Goal: Task Accomplishment & Management: Manage account settings

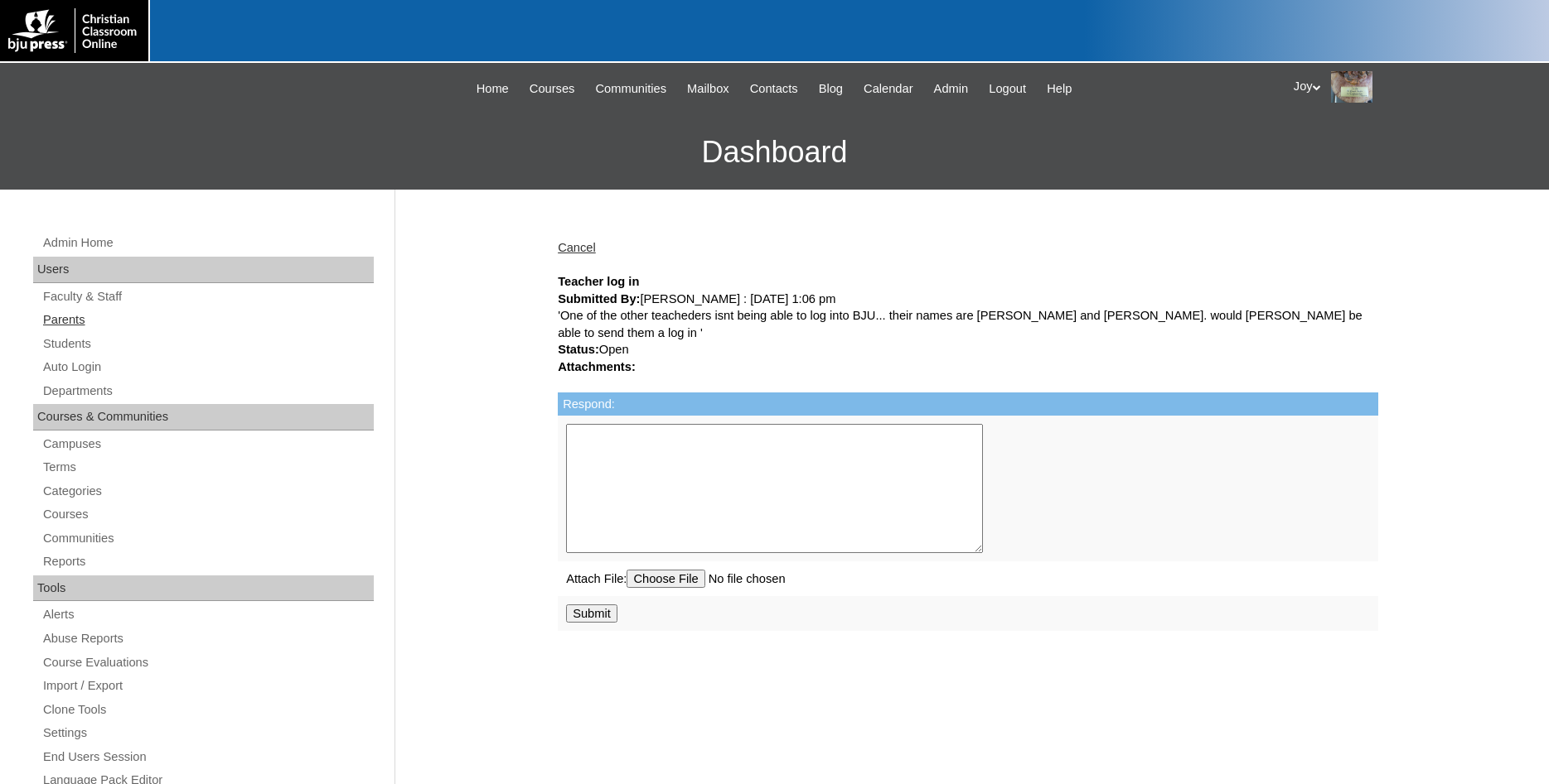
click at [60, 322] on link "Parents" at bounding box center [207, 320] width 332 height 21
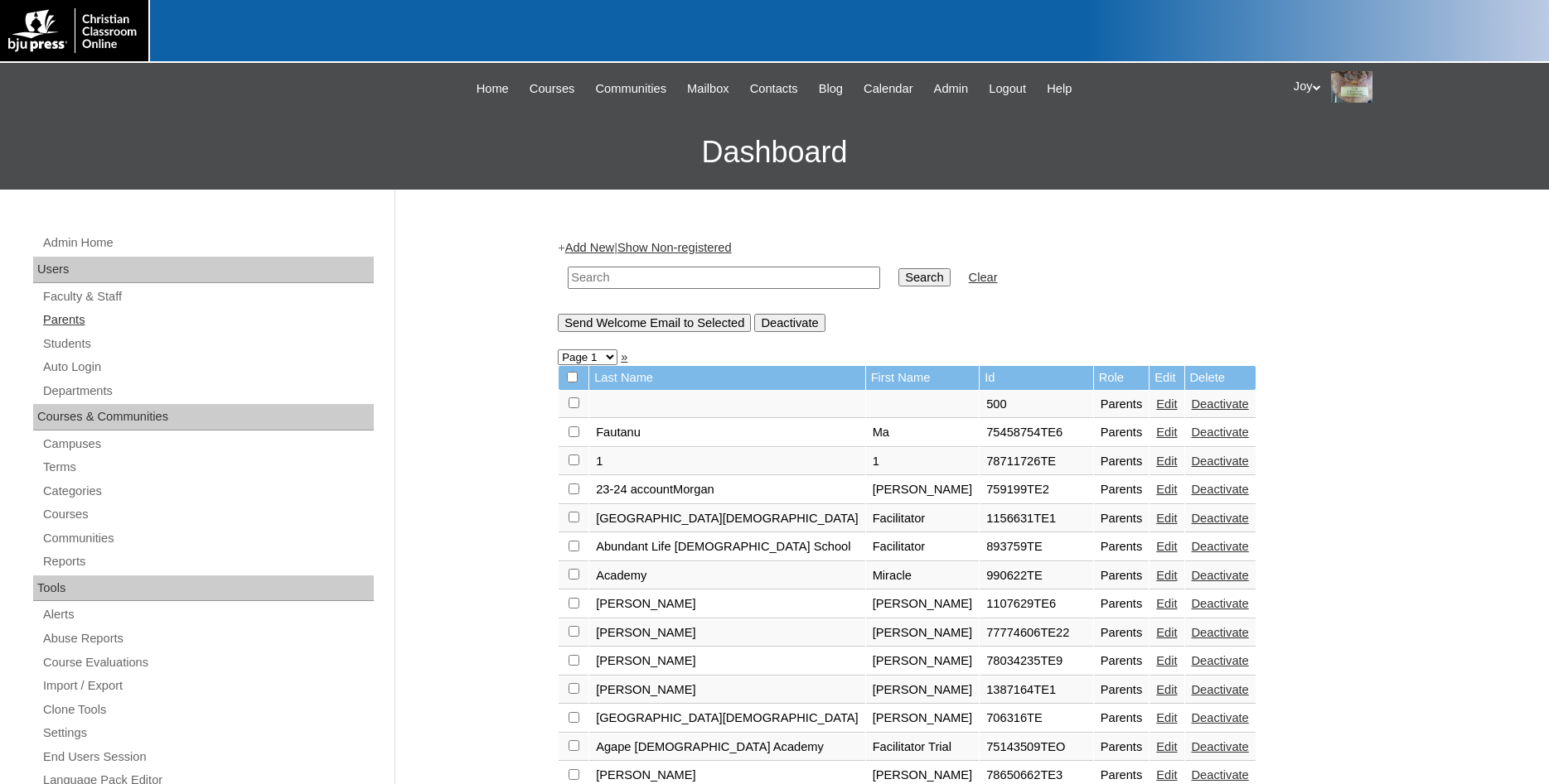
click at [62, 326] on link "Parents" at bounding box center [207, 320] width 332 height 21
paste input "75650287"
type input "75650287"
click at [900, 283] on input "Search" at bounding box center [924, 277] width 52 height 18
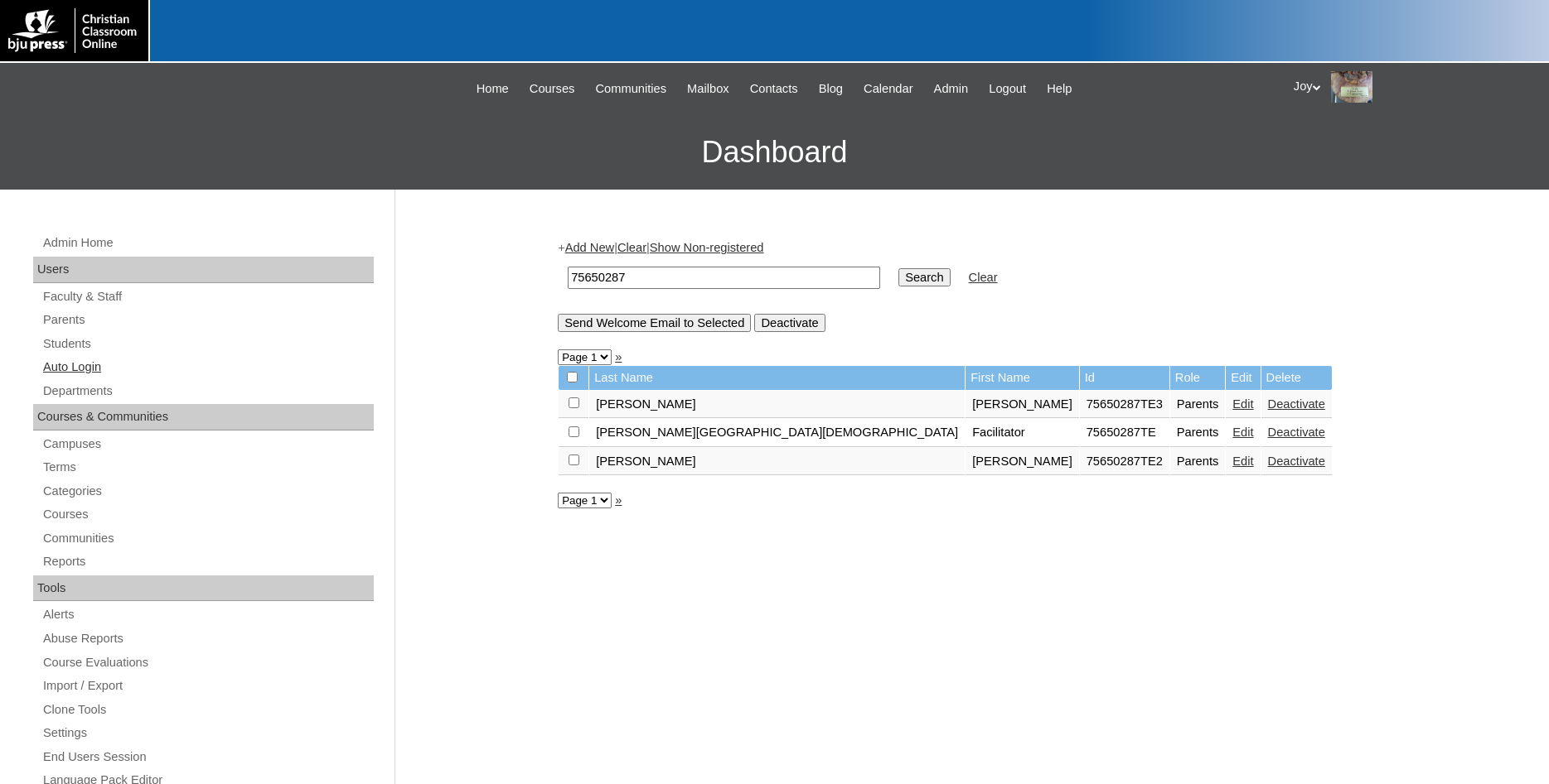
click at [85, 372] on link "Auto Login" at bounding box center [207, 367] width 332 height 21
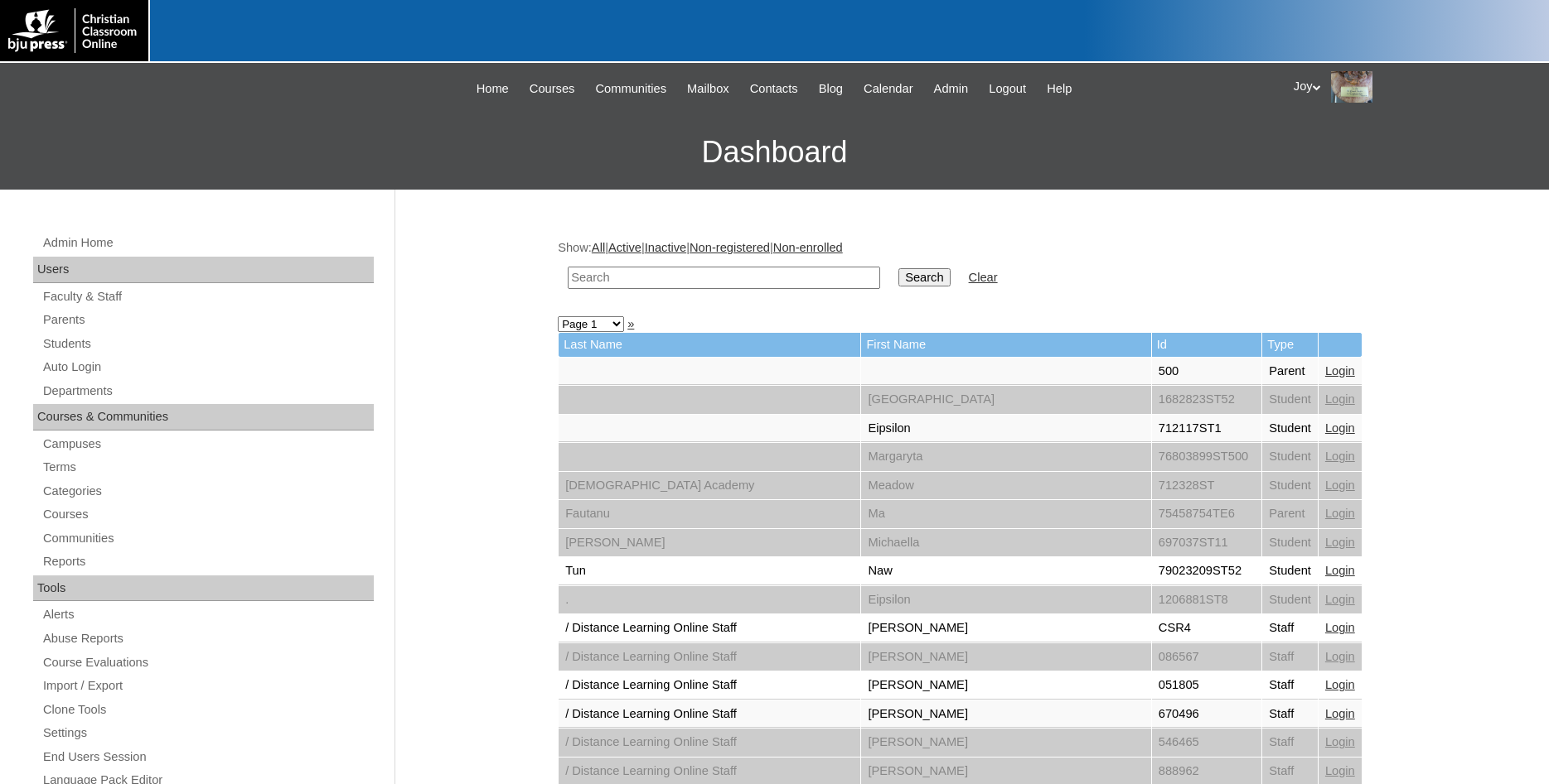
paste input "75650287"
type input "75650287"
click at [900, 272] on input "Search" at bounding box center [924, 277] width 52 height 18
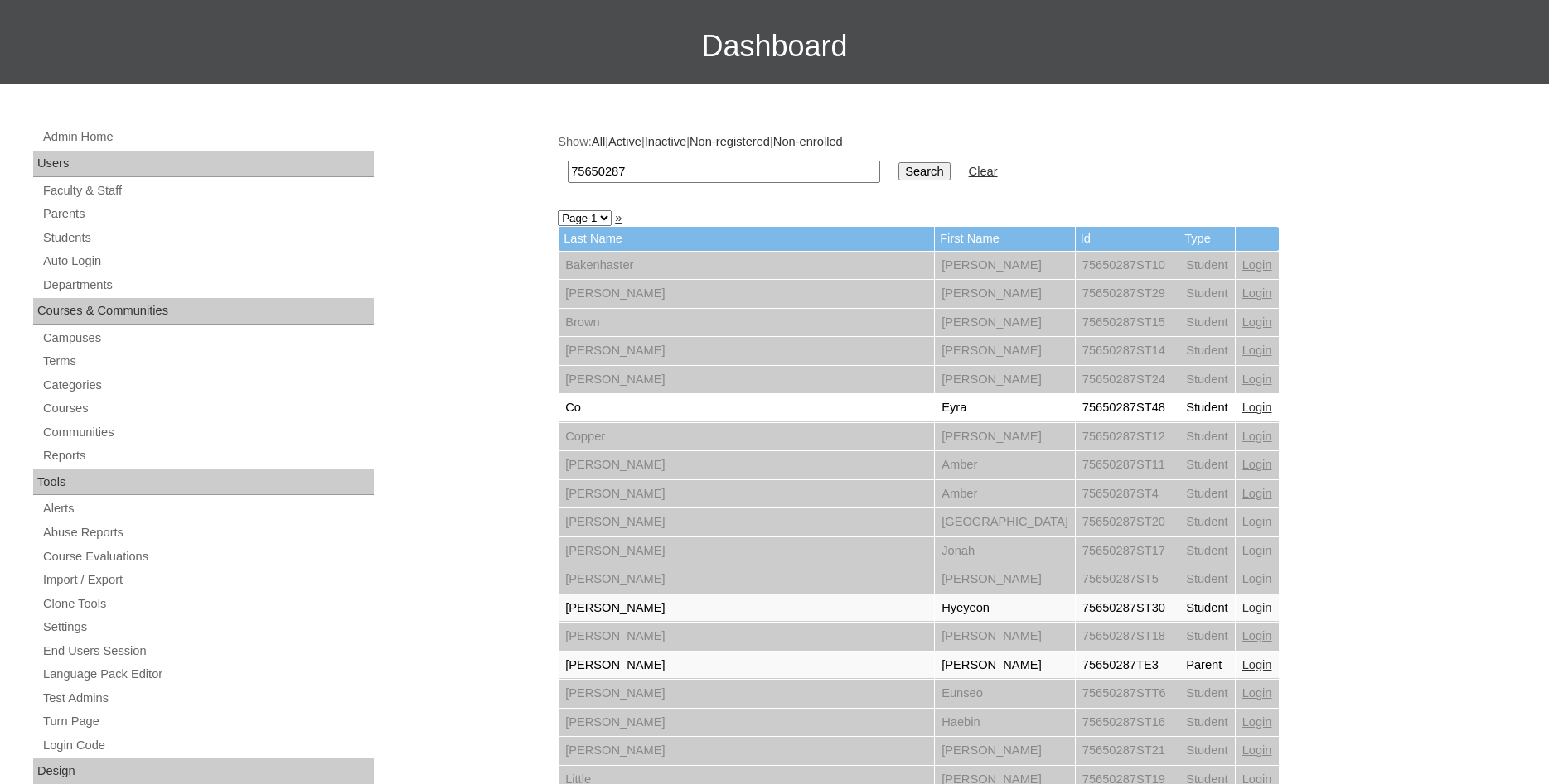
scroll to position [566, 0]
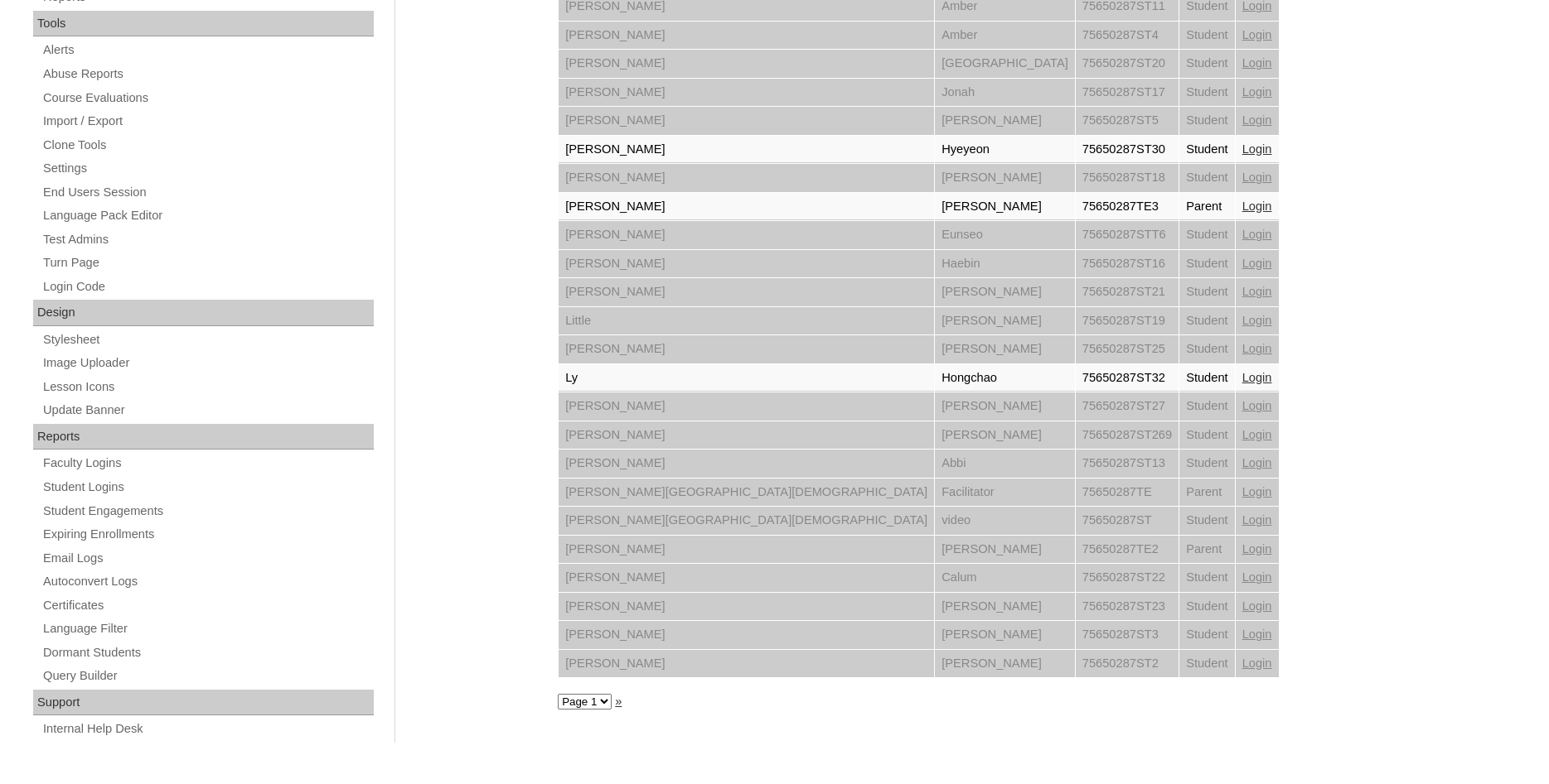
click at [1345, 194] on div "Show: All | Active | Inactive | Non-registered | Non-enrolled 75650287 Search C…" at bounding box center [964, 212] width 829 height 1109
click at [1243, 205] on link "Login" at bounding box center [1258, 206] width 30 height 13
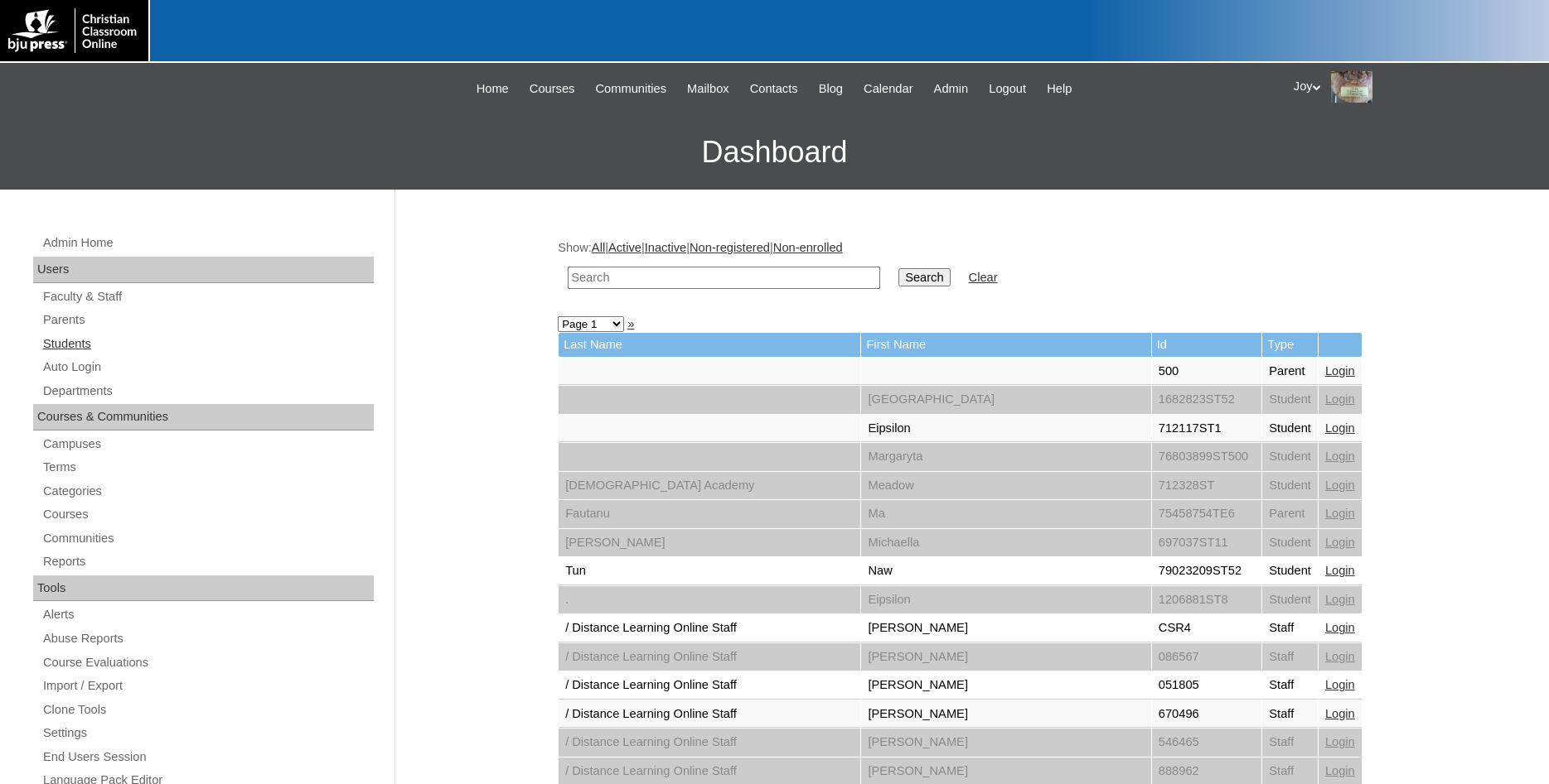
click at [141, 349] on link "Students" at bounding box center [207, 344] width 332 height 21
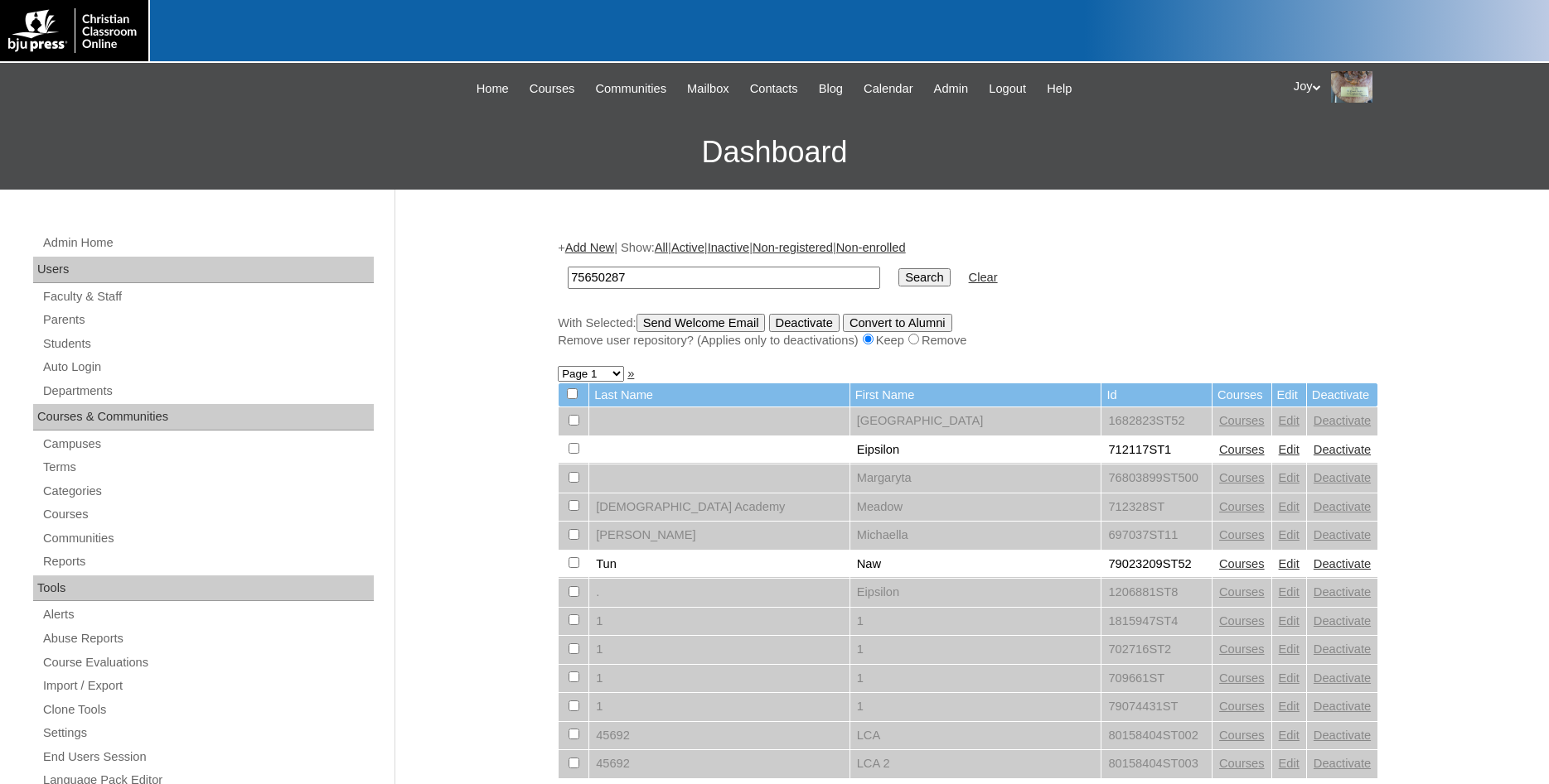
type input "75650287"
click at [899, 273] on input "Search" at bounding box center [924, 277] width 52 height 18
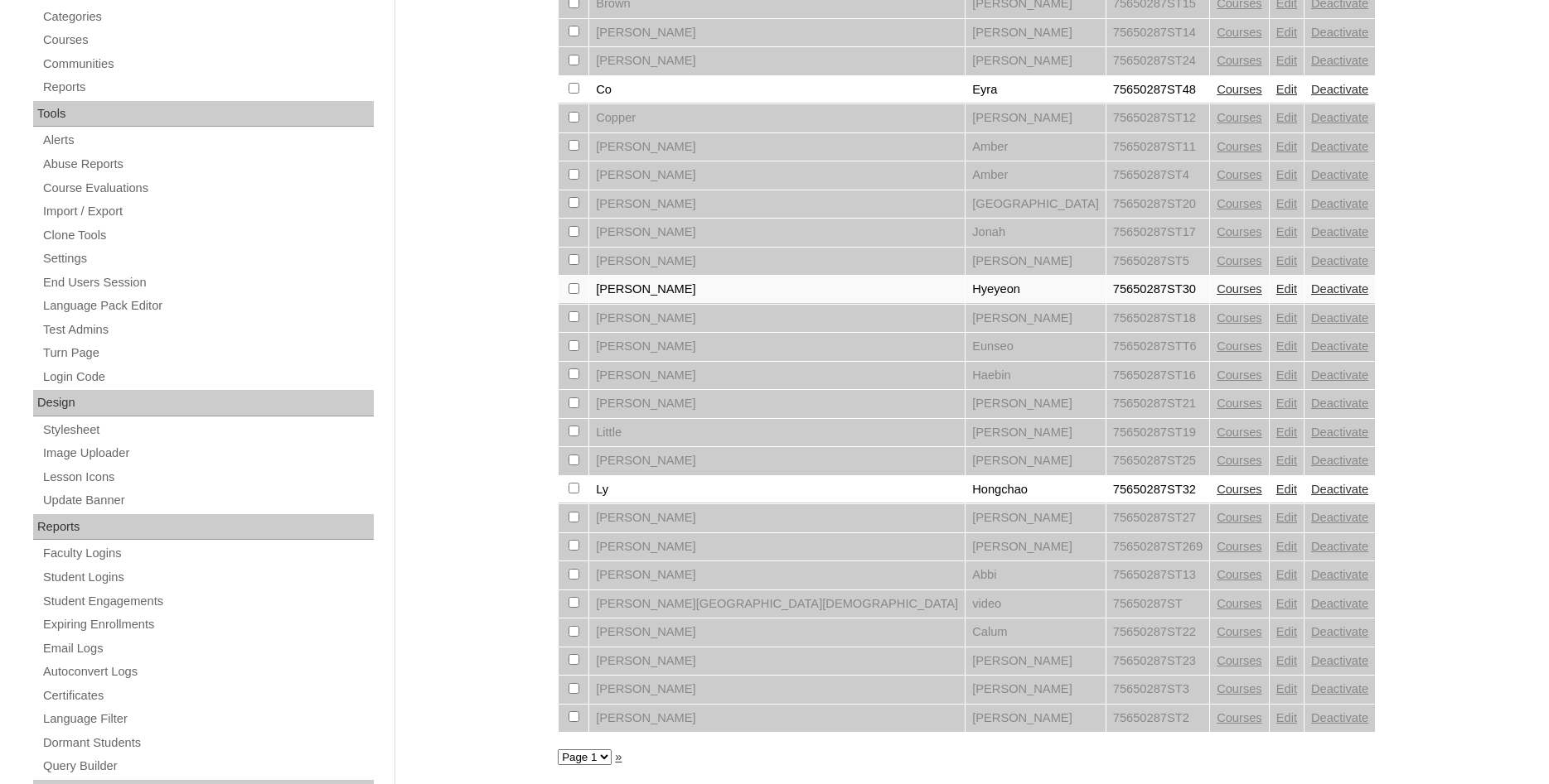
scroll to position [507, 0]
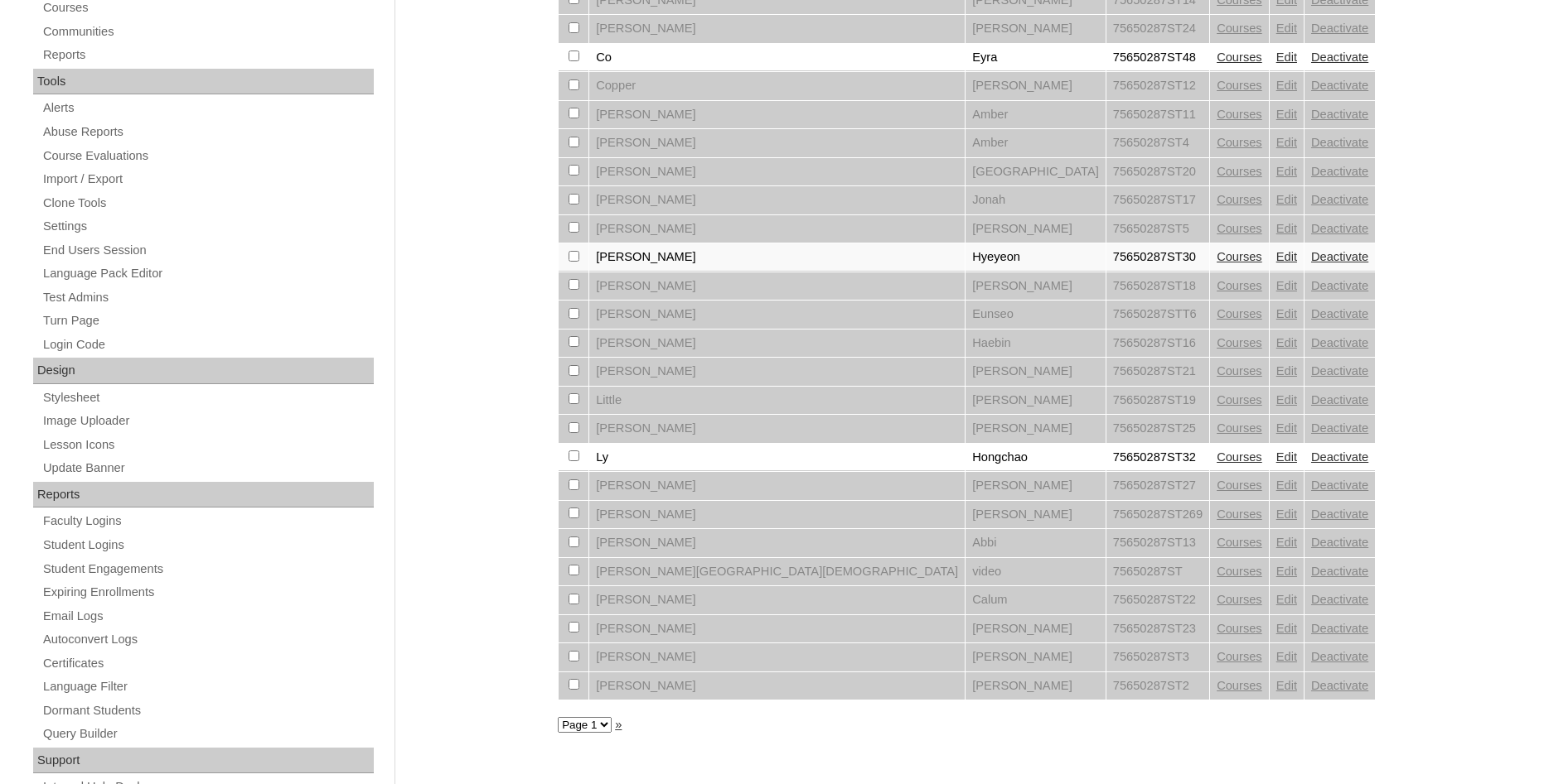
click at [1277, 464] on link "Edit" at bounding box center [1287, 457] width 21 height 13
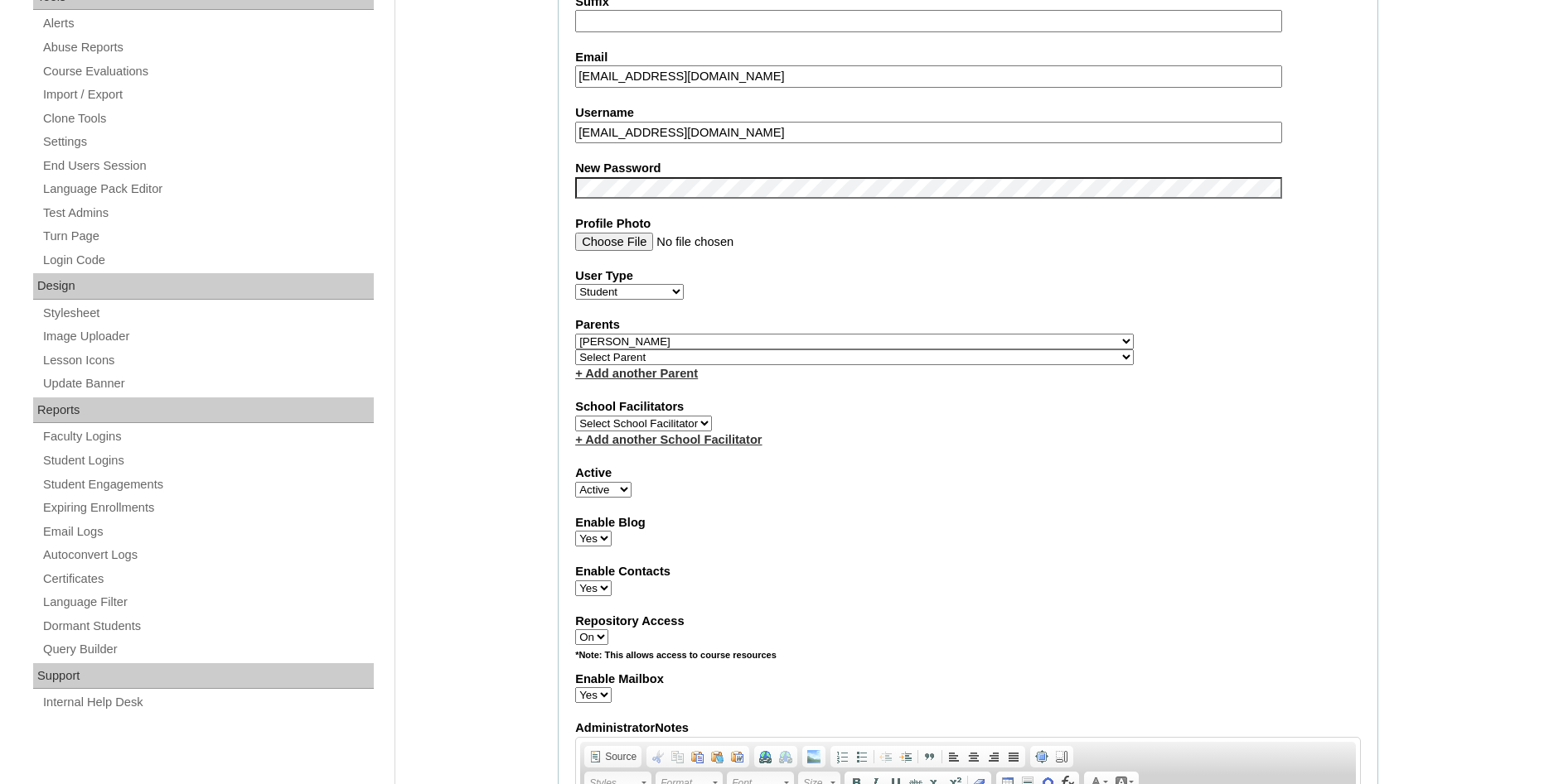
select select "26031"
click at [1052, 277] on label "User Type" at bounding box center [968, 275] width 785 height 17
click at [684, 284] on select "Faculty Staff Student Parents School Facilitators" at bounding box center [630, 291] width 108 height 16
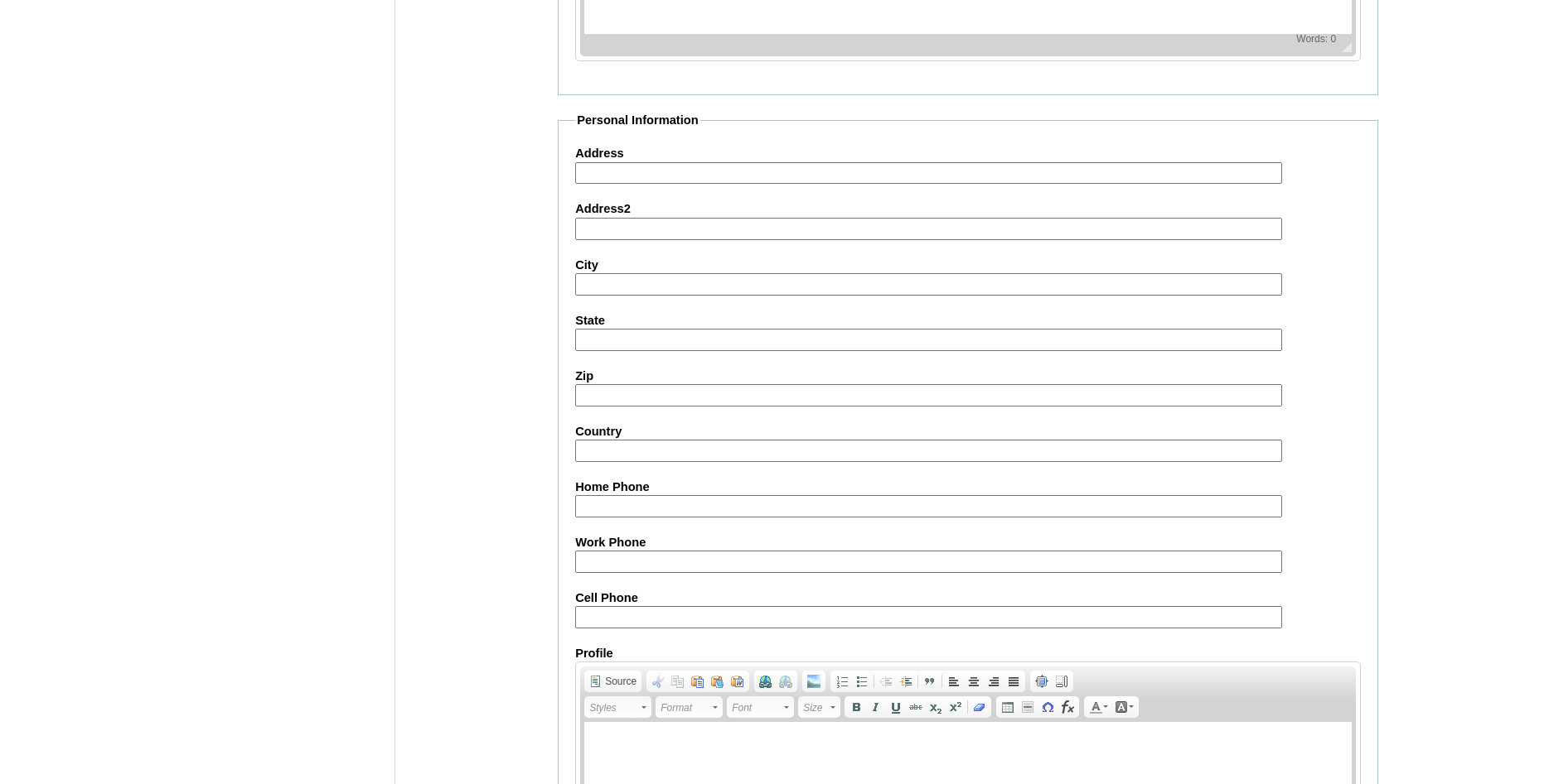
scroll to position [1769, 0]
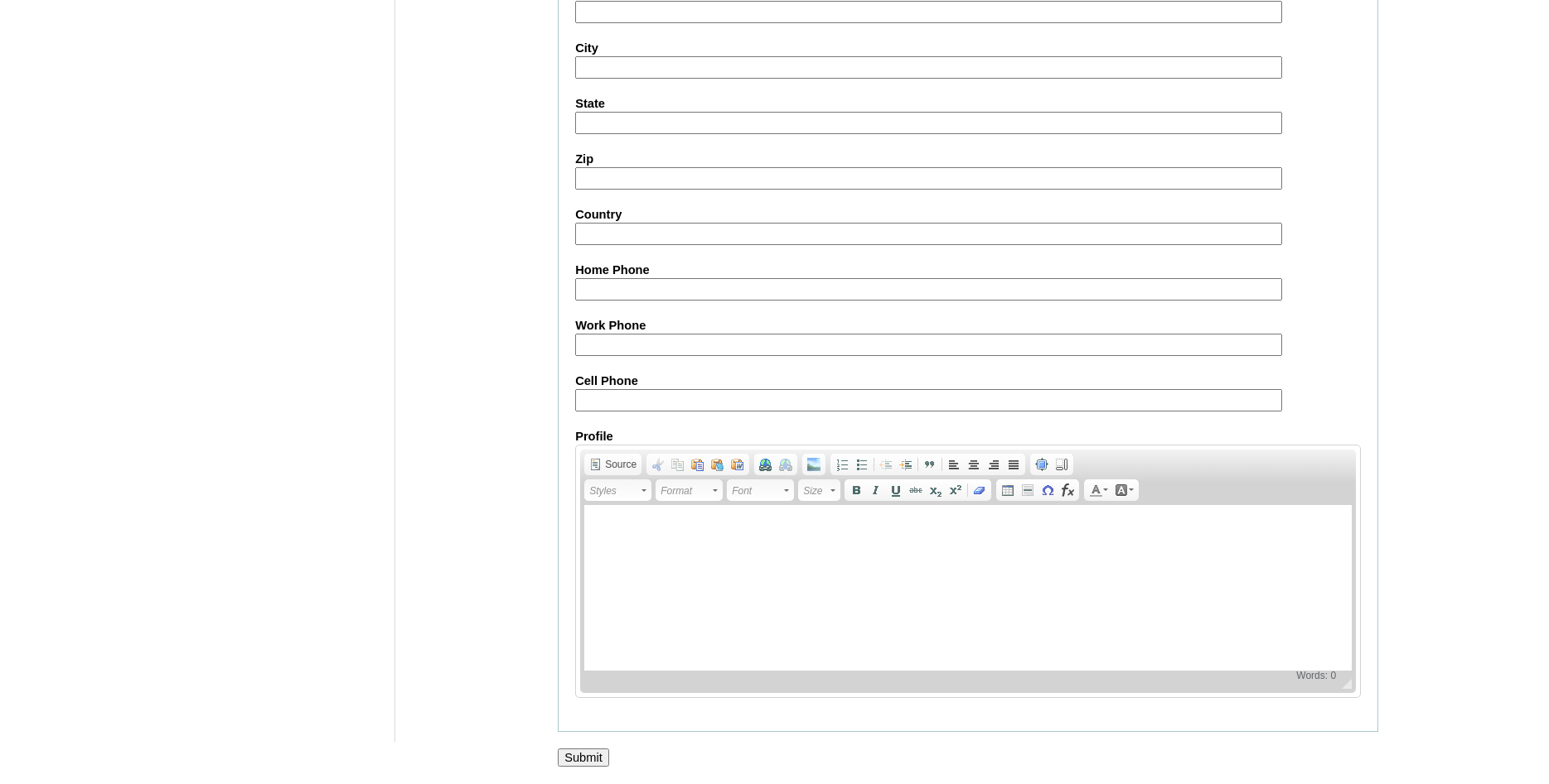
click at [585, 752] on input "Submit" at bounding box center [584, 758] width 52 height 18
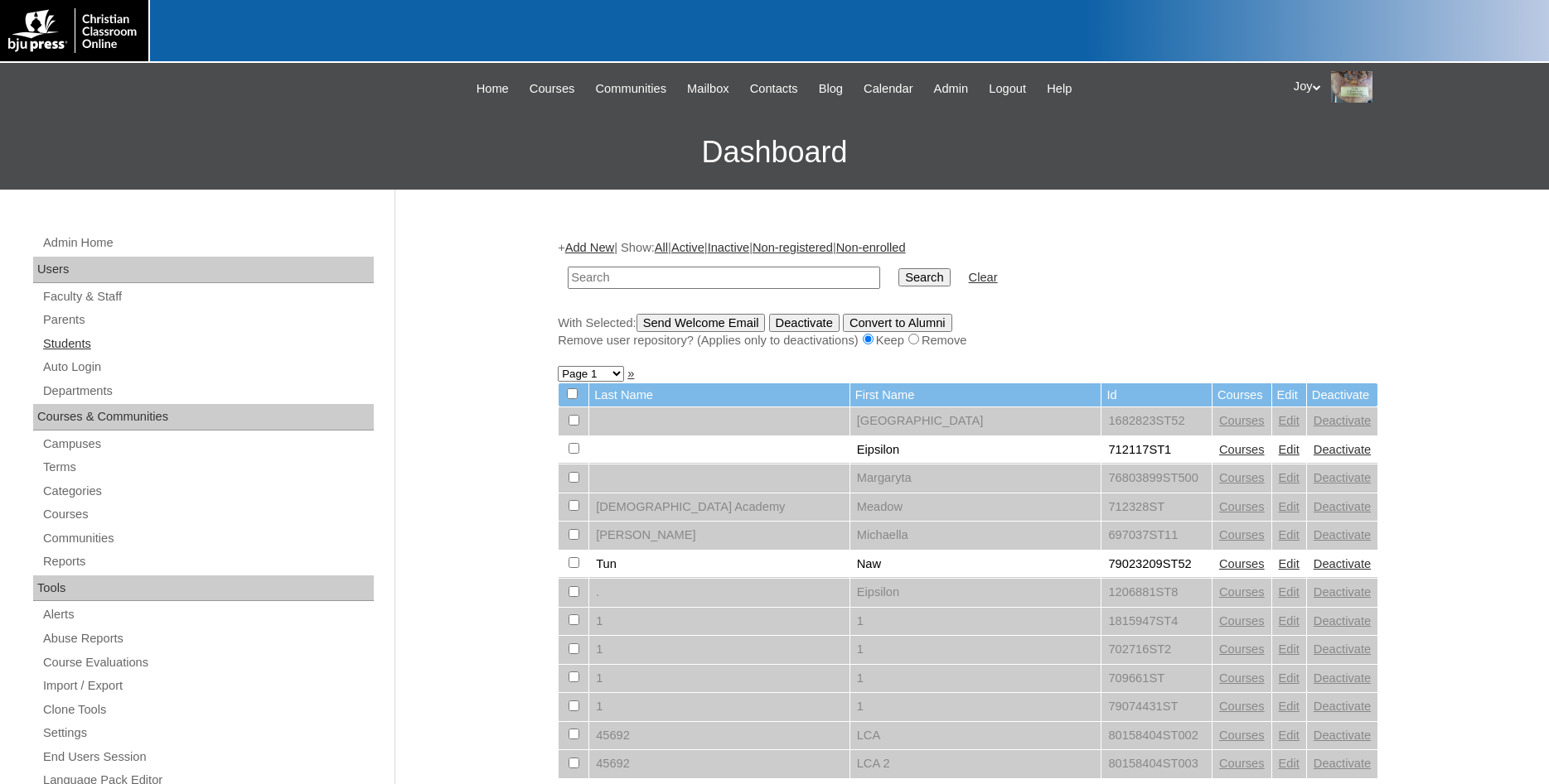
click at [85, 341] on link "Students" at bounding box center [207, 344] width 332 height 21
type input "75650287"
click at [899, 275] on input "Search" at bounding box center [924, 277] width 52 height 18
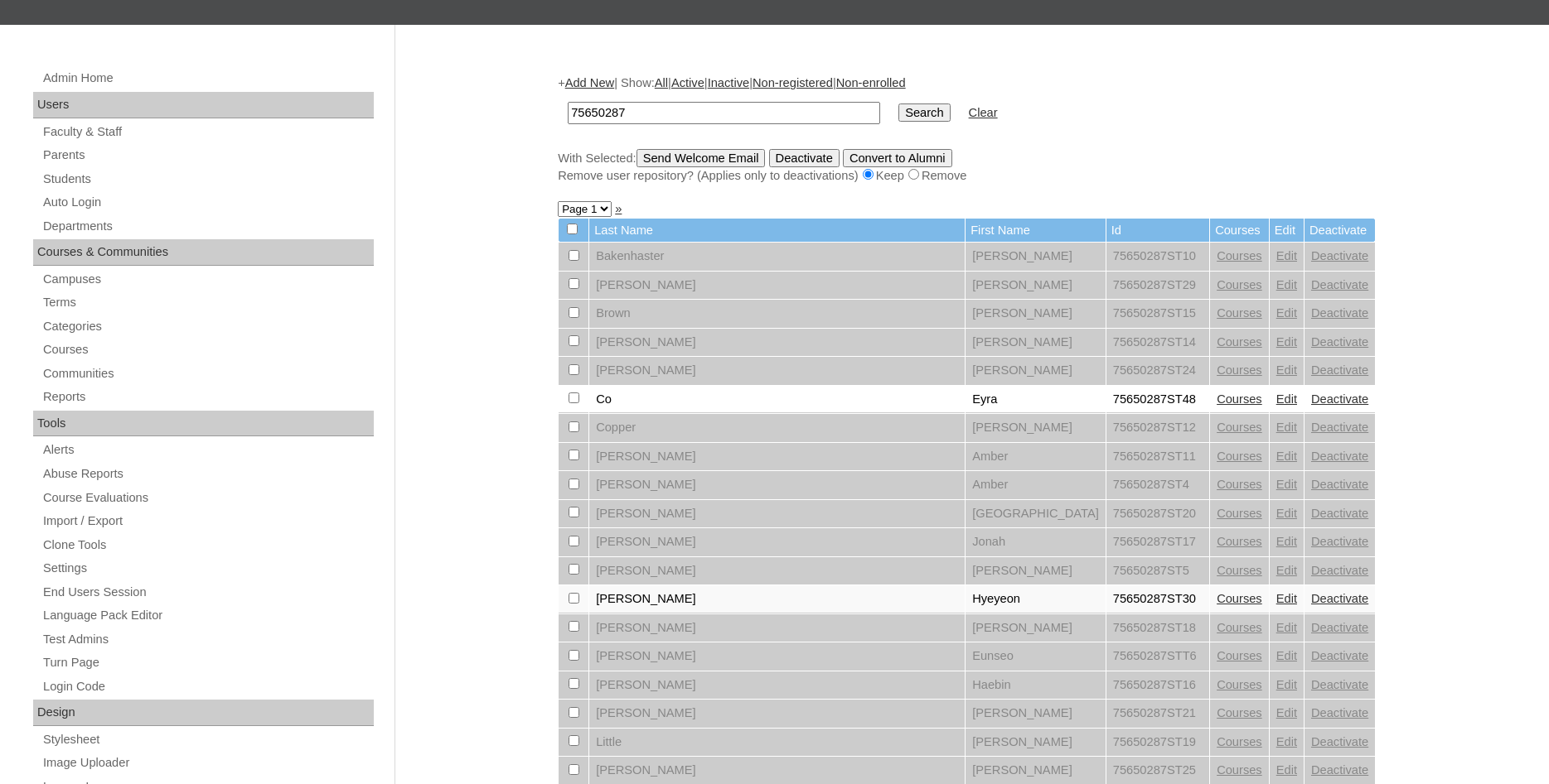
scroll to position [169, 0]
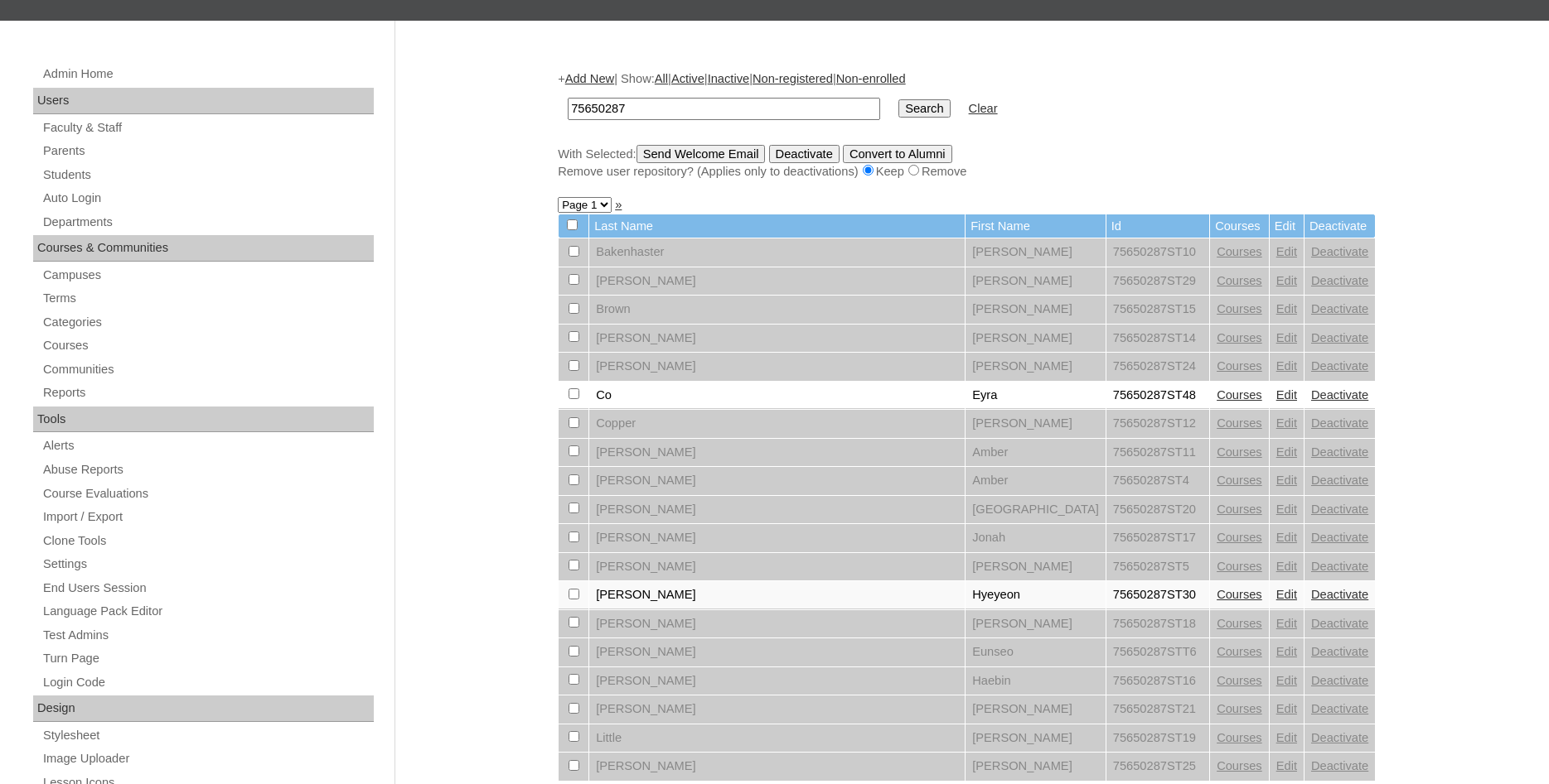
click at [1277, 254] on link "Edit" at bounding box center [1287, 252] width 21 height 13
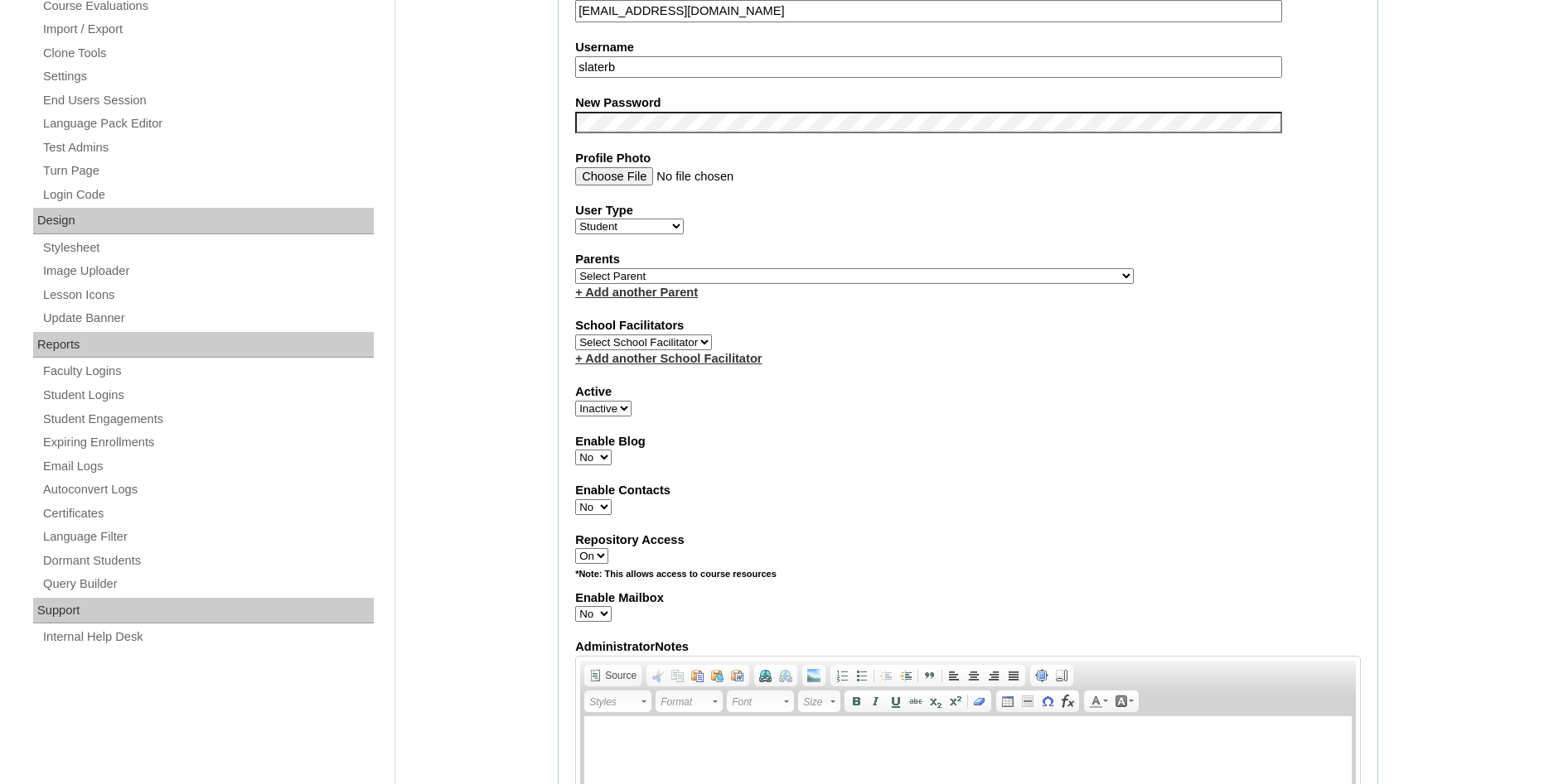
scroll to position [568, 0]
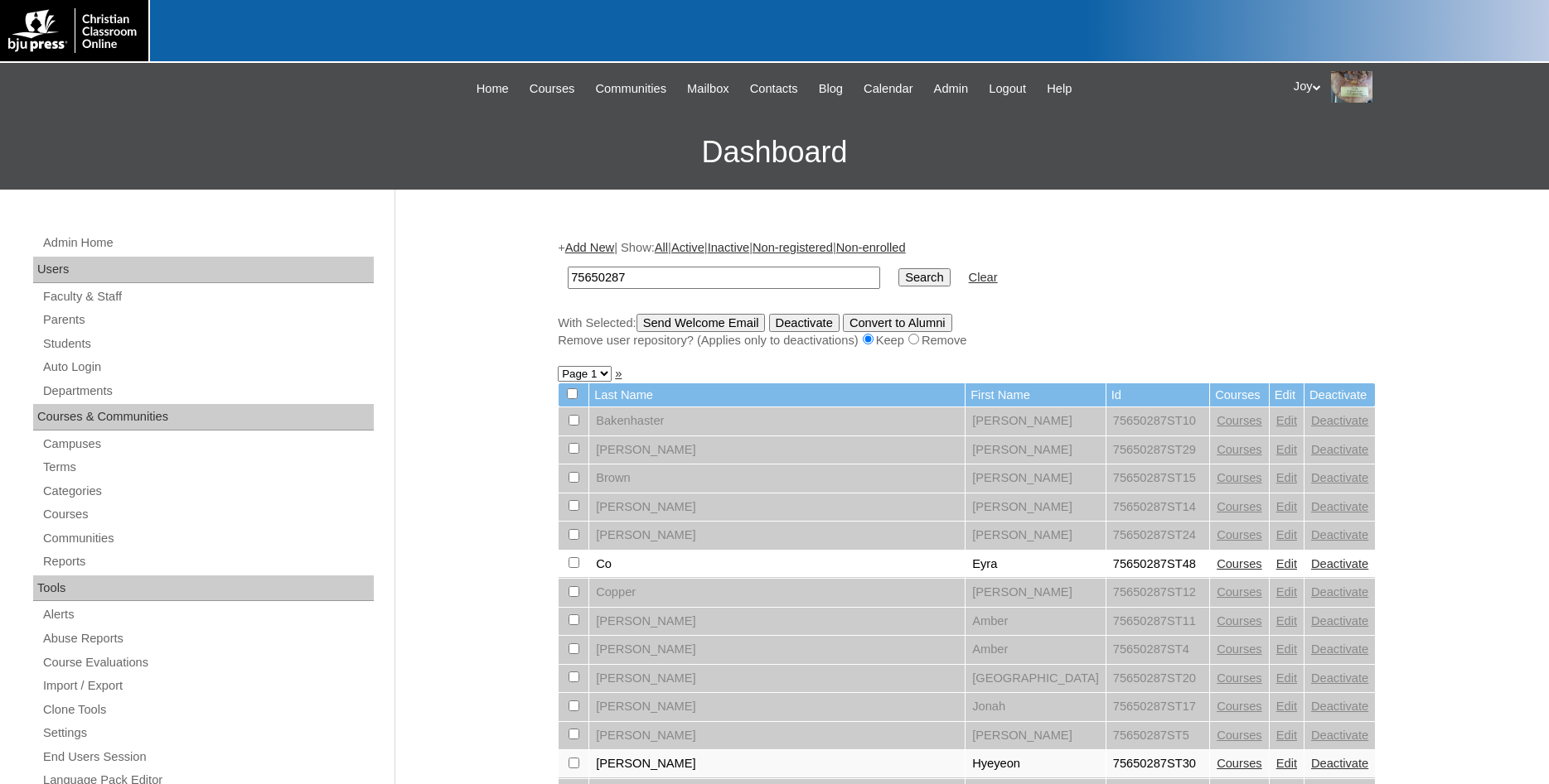
scroll to position [169, 0]
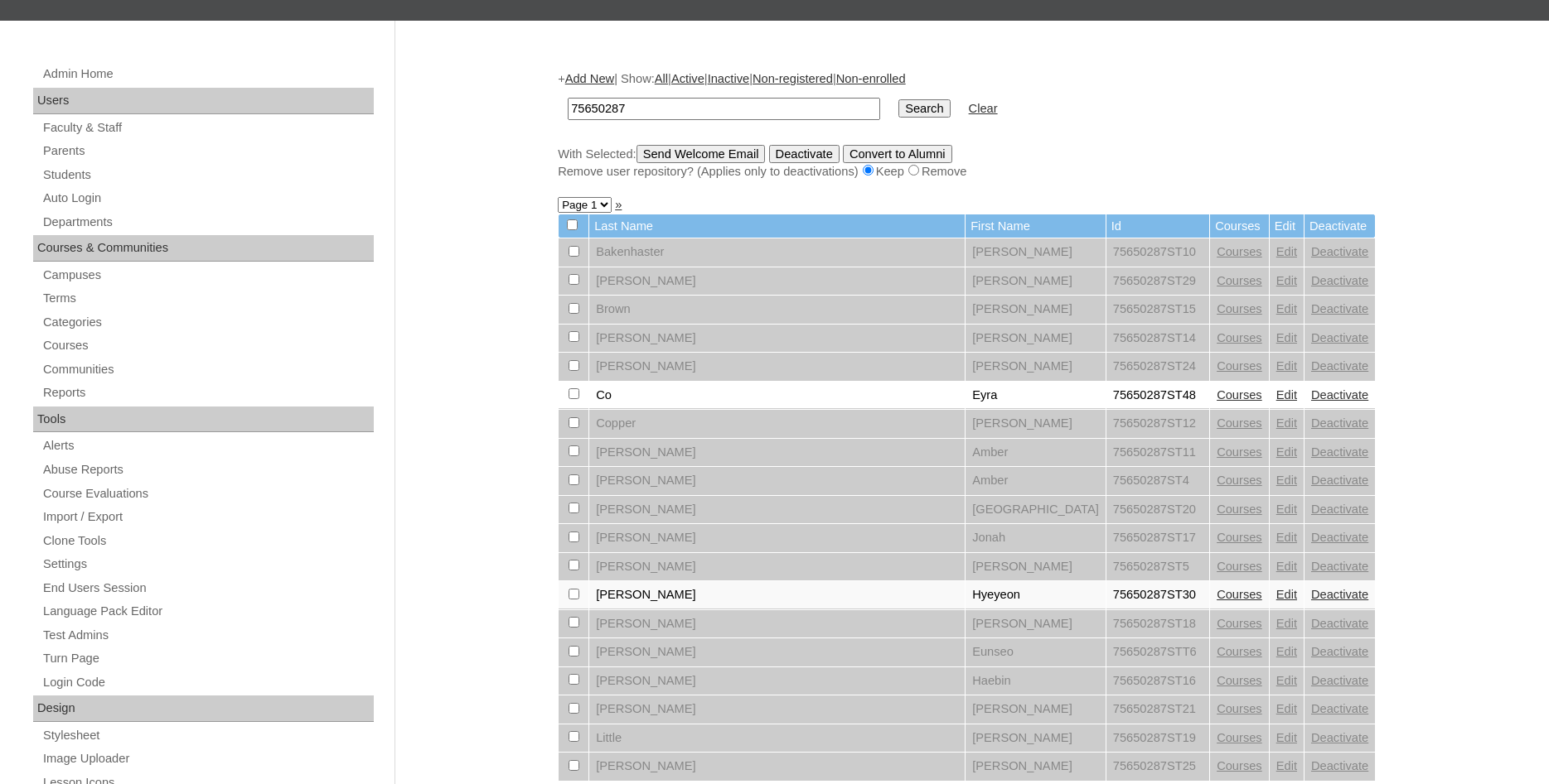
click at [1277, 287] on link "Edit" at bounding box center [1287, 280] width 21 height 13
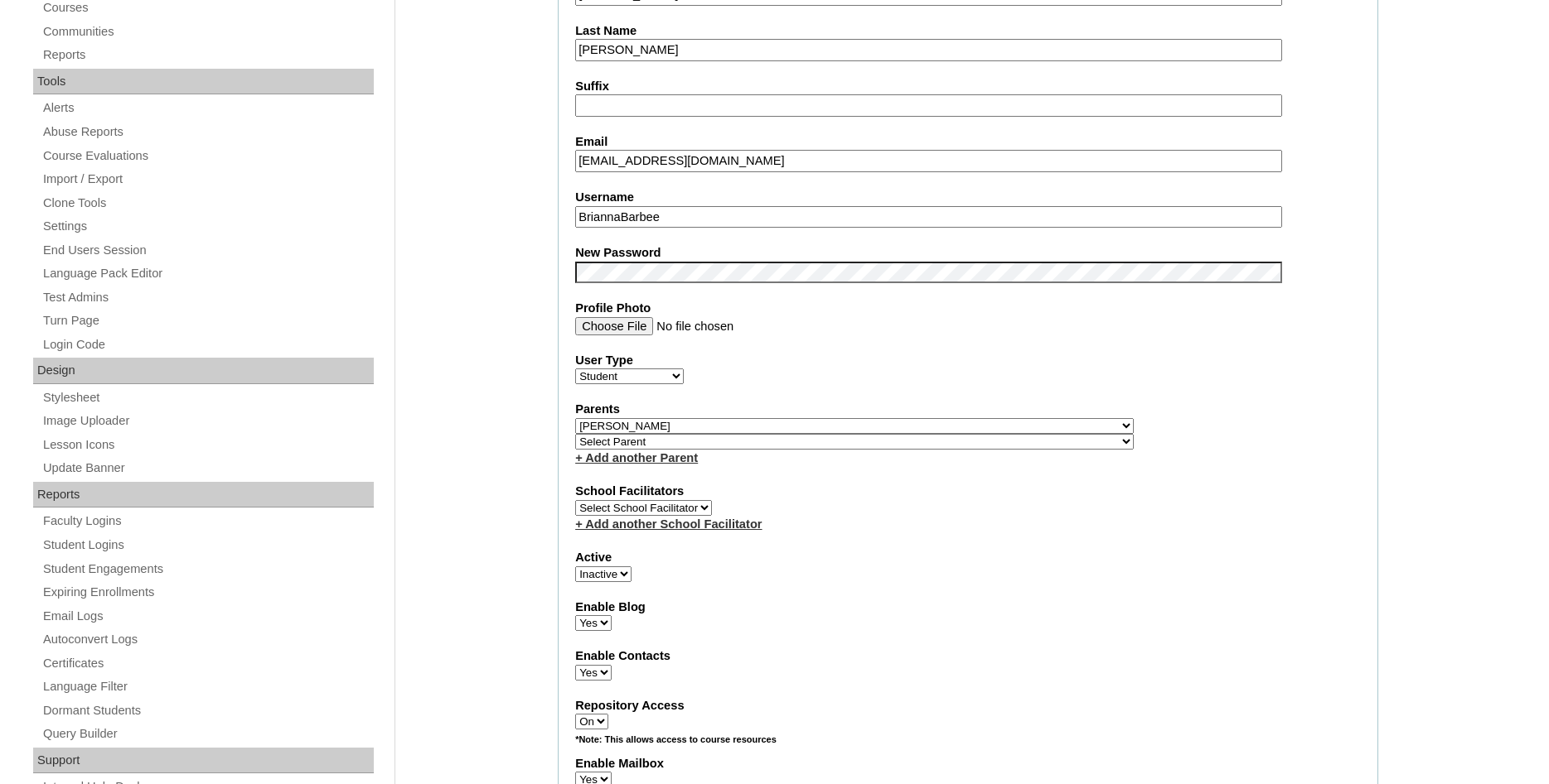
select select
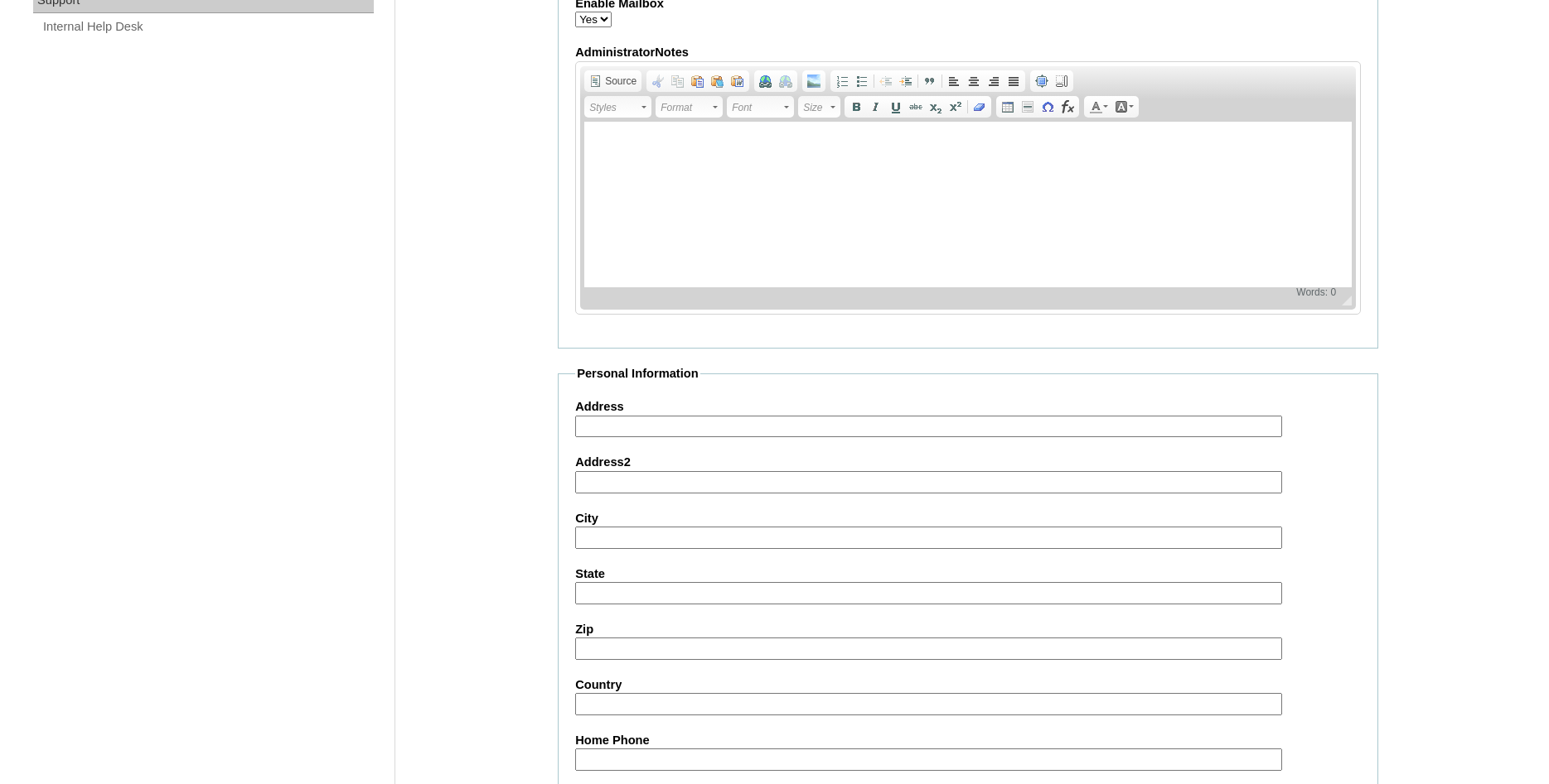
scroll to position [1769, 0]
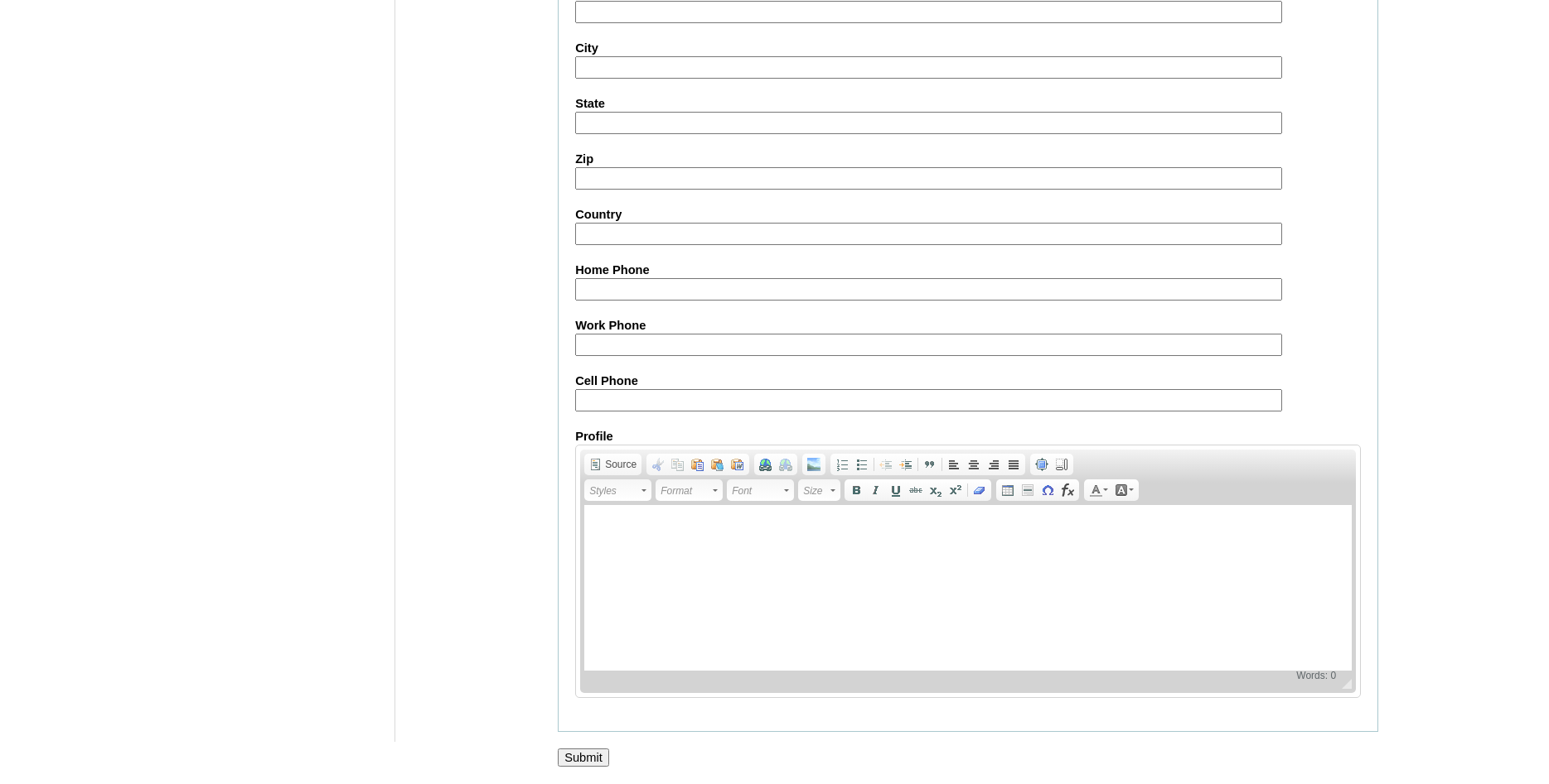
click at [575, 750] on input "Submit" at bounding box center [584, 758] width 52 height 18
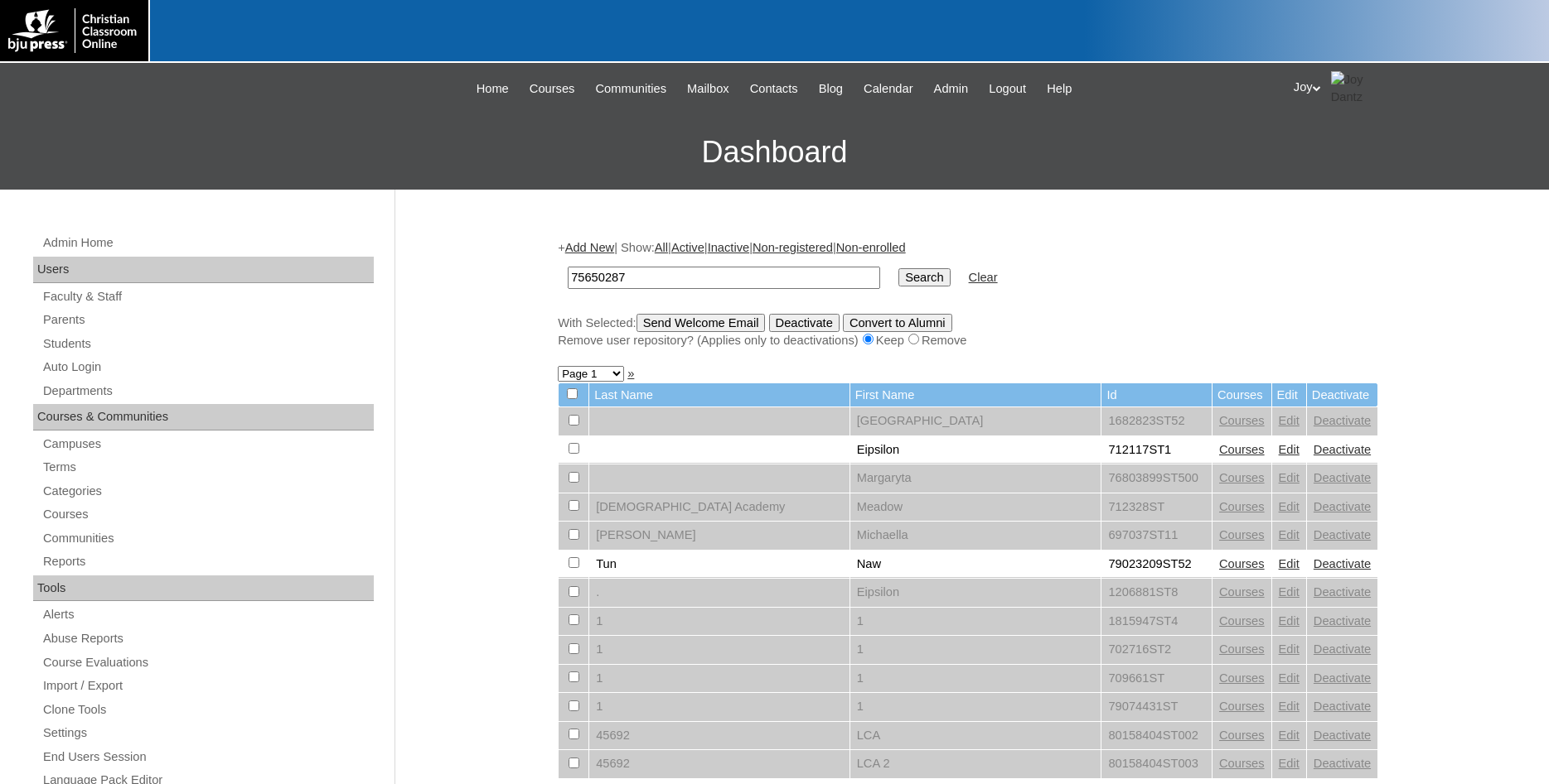
type input "75650287"
click at [899, 279] on input "Search" at bounding box center [924, 277] width 52 height 18
